Goal: Task Accomplishment & Management: Use online tool/utility

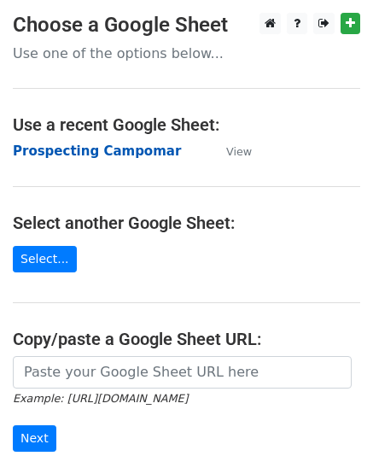
click at [119, 156] on strong "Prospecting Campomar" at bounding box center [97, 150] width 168 height 15
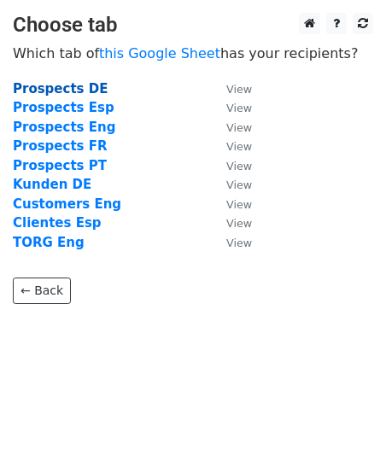
click at [43, 90] on strong "Prospects DE" at bounding box center [60, 88] width 95 height 15
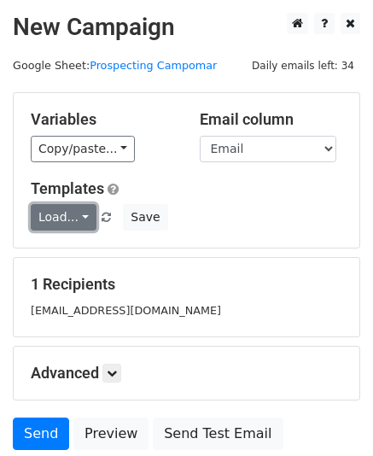
click at [87, 212] on link "Load..." at bounding box center [64, 217] width 66 height 26
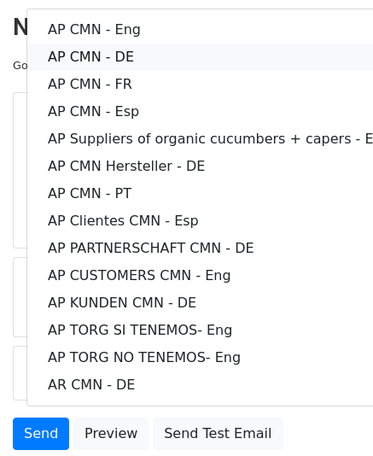
click at [140, 52] on link "AP CMN - DE" at bounding box center [219, 57] width 384 height 27
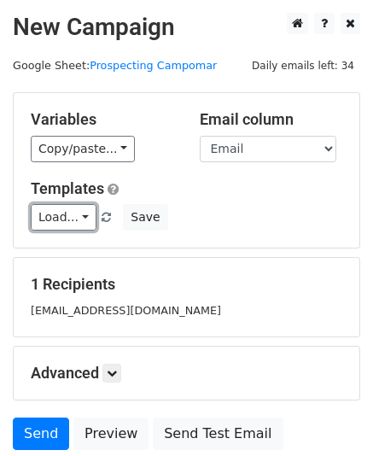
click at [82, 209] on link "Load..." at bounding box center [64, 217] width 66 height 26
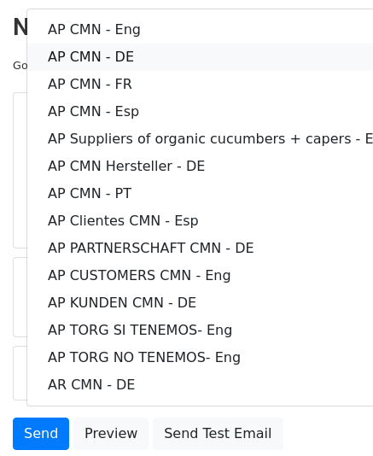
click at [121, 57] on link "AP CMN - DE" at bounding box center [219, 57] width 384 height 27
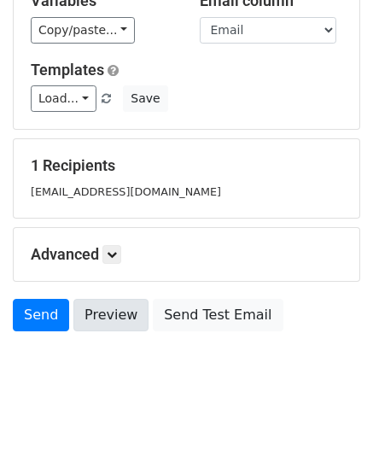
scroll to position [137, 0]
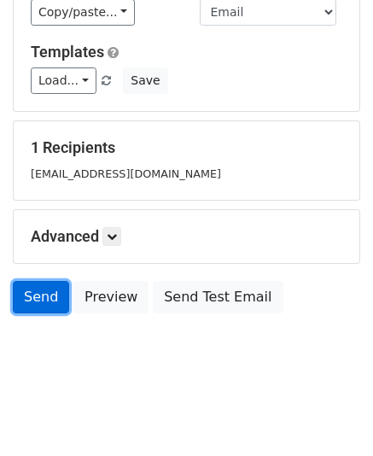
click at [44, 293] on link "Send" at bounding box center [41, 297] width 56 height 32
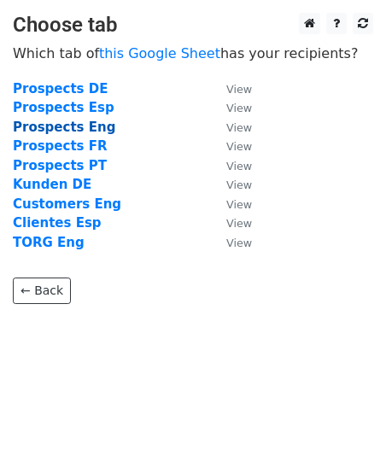
click at [82, 128] on strong "Prospects Eng" at bounding box center [64, 126] width 102 height 15
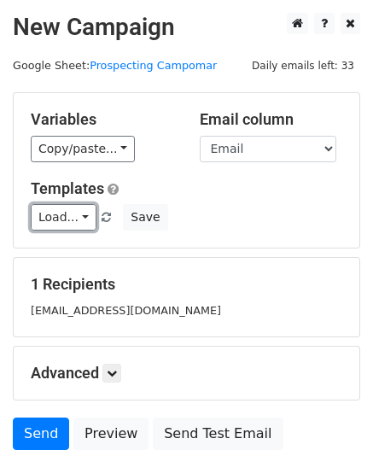
click at [80, 214] on link "Load..." at bounding box center [64, 217] width 66 height 26
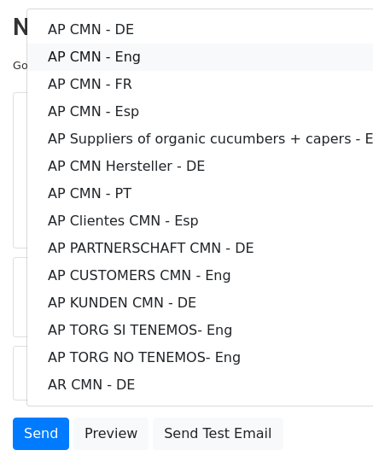
click at [144, 61] on link "AP CMN - Eng" at bounding box center [219, 57] width 384 height 27
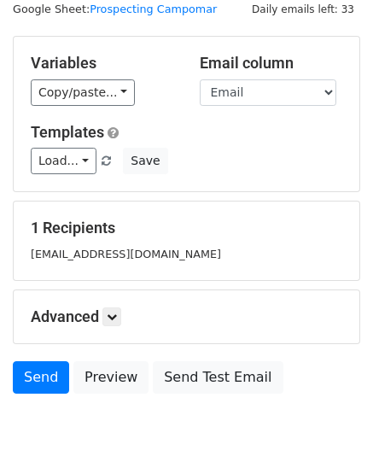
scroll to position [85, 0]
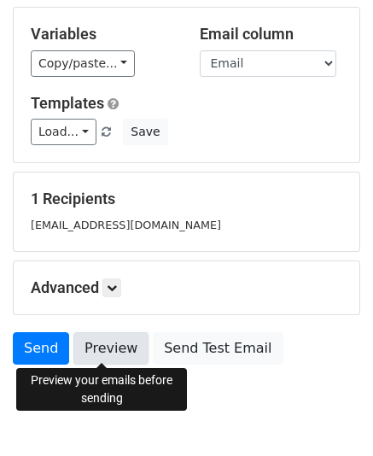
click at [127, 345] on link "Preview" at bounding box center [110, 348] width 75 height 32
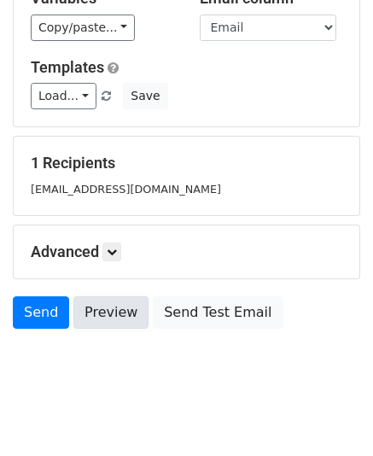
scroll to position [137, 0]
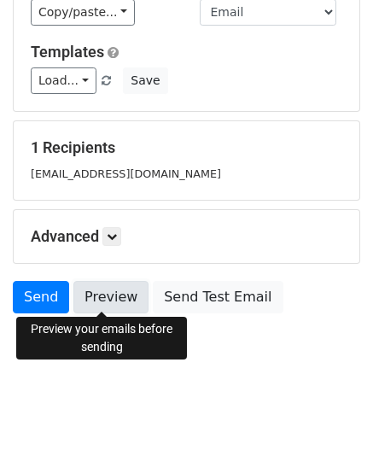
click at [105, 288] on link "Preview" at bounding box center [110, 297] width 75 height 32
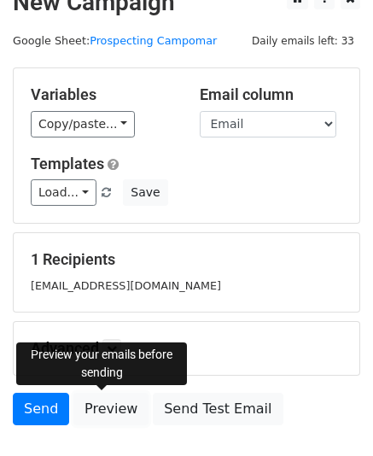
scroll to position [0, 0]
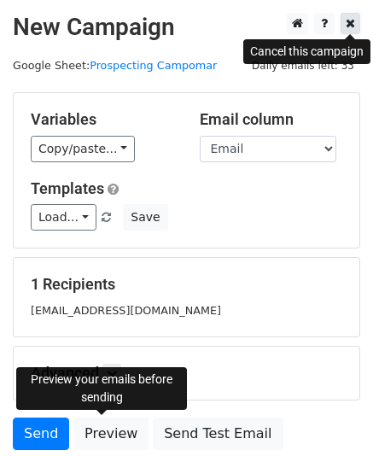
click at [346, 21] on icon at bounding box center [350, 23] width 9 height 12
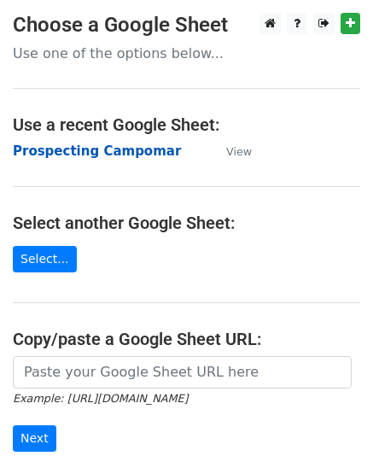
click at [137, 151] on strong "Prospecting Campomar" at bounding box center [97, 150] width 168 height 15
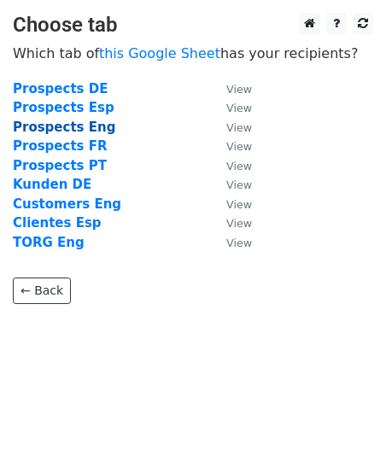
click at [84, 127] on strong "Prospects Eng" at bounding box center [64, 126] width 102 height 15
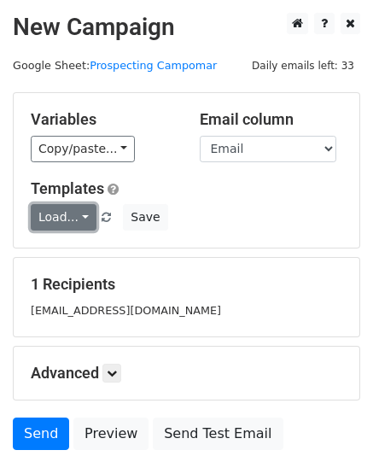
click at [84, 223] on link "Load..." at bounding box center [64, 217] width 66 height 26
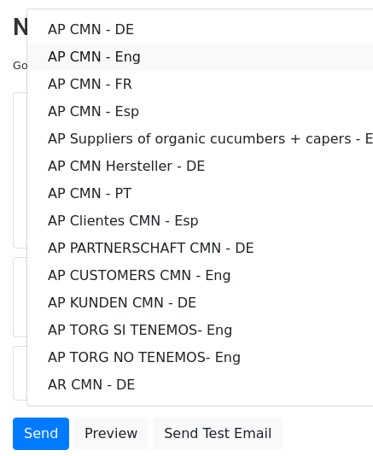
click at [154, 56] on link "AP CMN - Eng" at bounding box center [219, 57] width 384 height 27
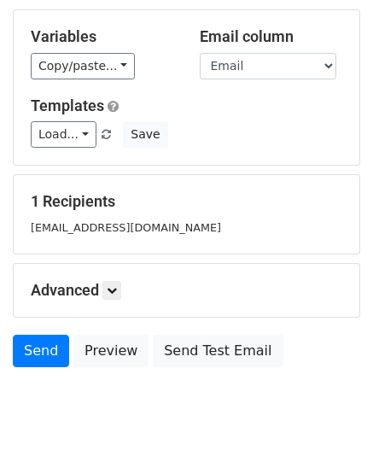
scroll to position [137, 0]
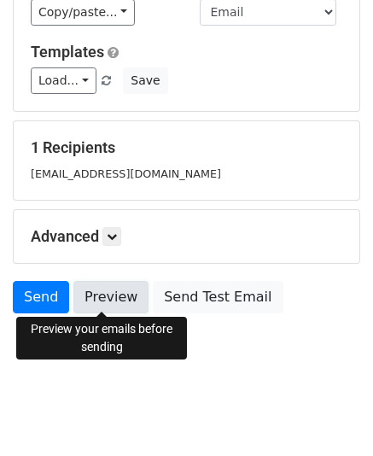
click at [111, 298] on link "Preview" at bounding box center [110, 297] width 75 height 32
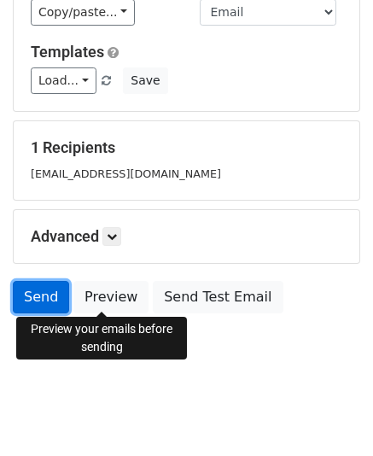
click at [39, 291] on link "Send" at bounding box center [41, 297] width 56 height 32
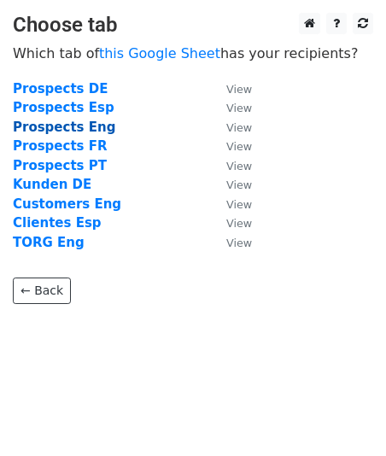
click at [72, 125] on strong "Prospects Eng" at bounding box center [64, 126] width 102 height 15
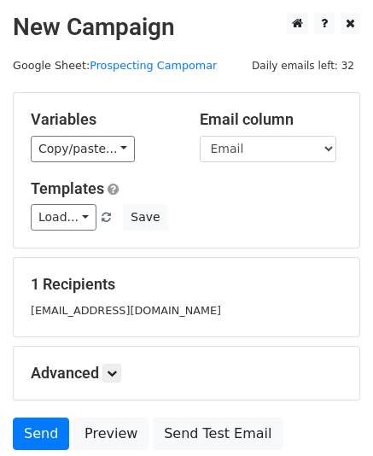
scroll to position [85, 0]
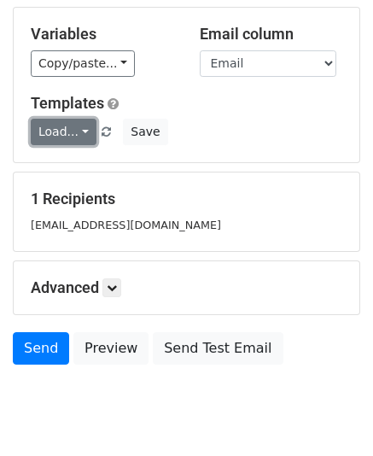
click at [82, 133] on link "Load..." at bounding box center [64, 132] width 66 height 26
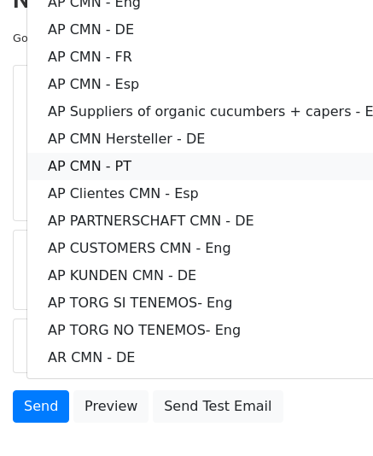
scroll to position [0, 0]
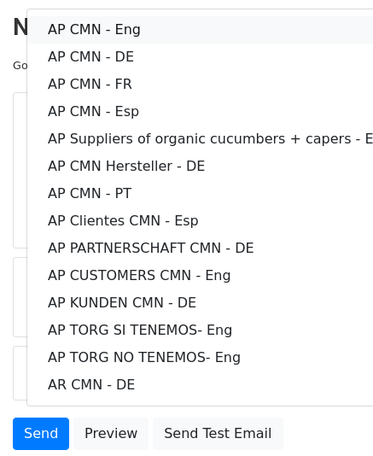
click at [160, 27] on link "AP CMN - Eng" at bounding box center [219, 29] width 384 height 27
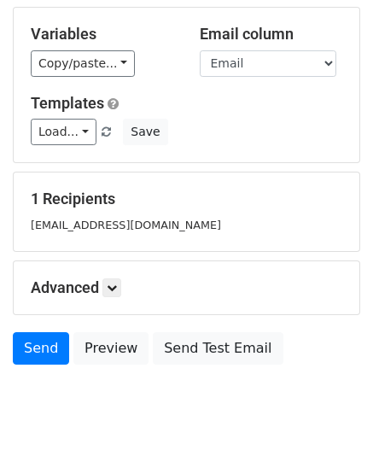
scroll to position [137, 0]
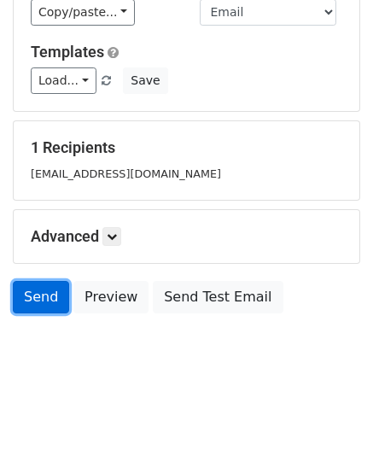
click at [51, 300] on link "Send" at bounding box center [41, 297] width 56 height 32
click at [34, 289] on link "Send" at bounding box center [41, 297] width 56 height 32
